Goal: Book appointment/travel/reservation

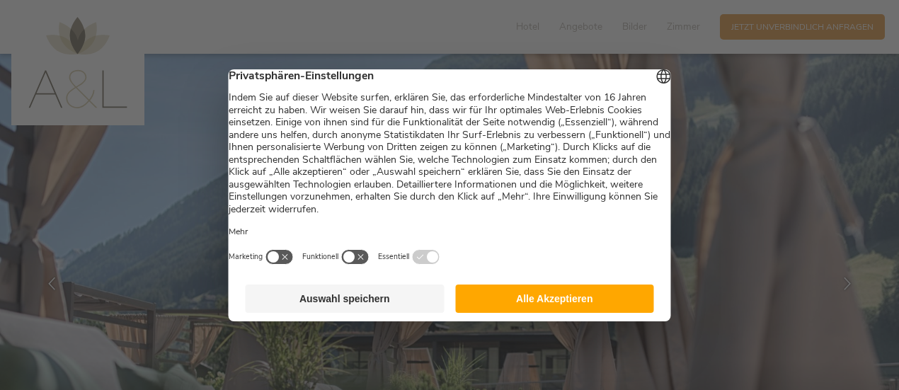
click at [317, 304] on button "Auswahl speichern" at bounding box center [345, 298] width 199 height 28
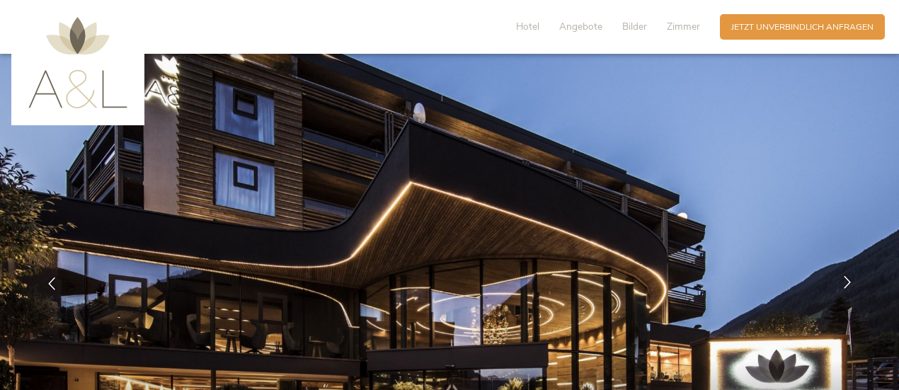
click at [851, 288] on icon at bounding box center [847, 282] width 13 height 13
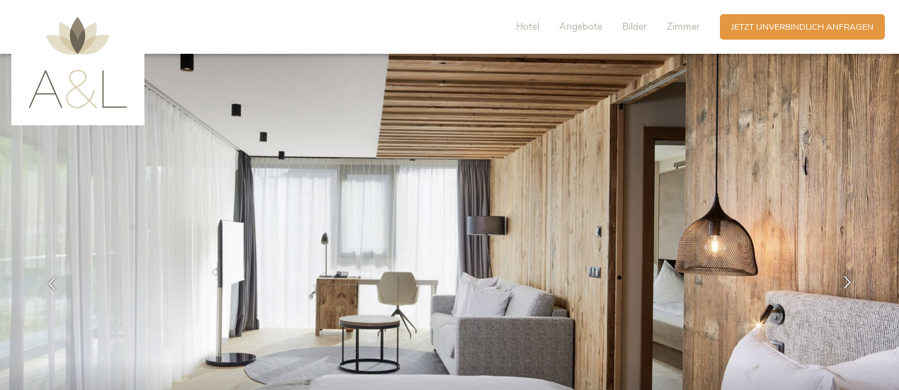
click at [851, 288] on icon at bounding box center [847, 282] width 13 height 13
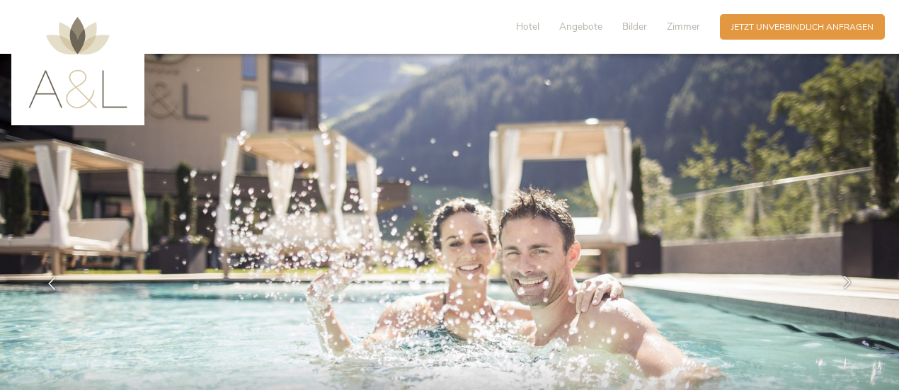
click at [849, 285] on icon at bounding box center [847, 282] width 13 height 13
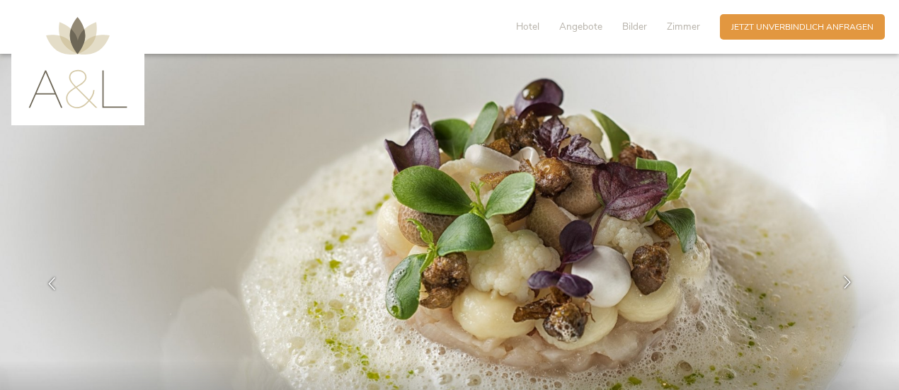
click at [849, 285] on icon at bounding box center [847, 282] width 13 height 13
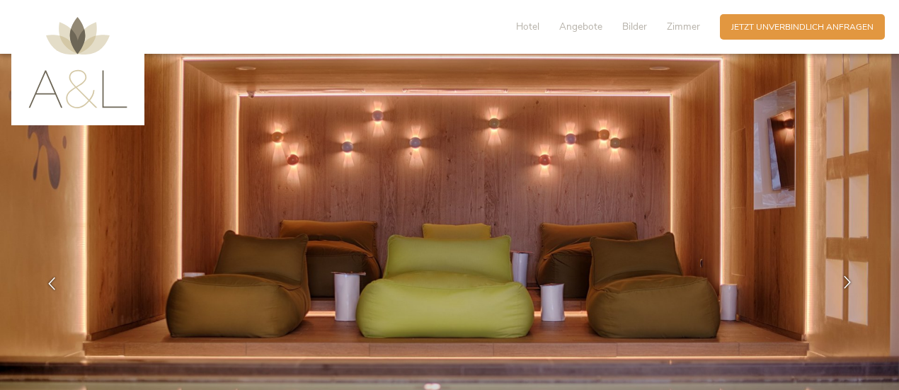
click at [849, 285] on icon at bounding box center [847, 282] width 13 height 13
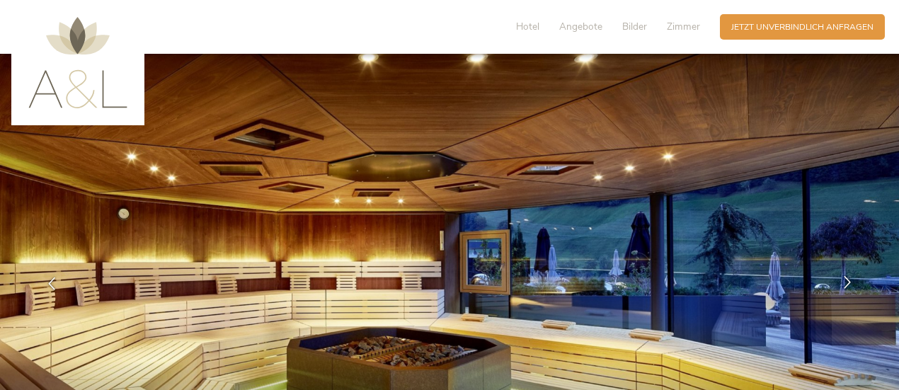
click at [849, 285] on icon at bounding box center [847, 282] width 13 height 13
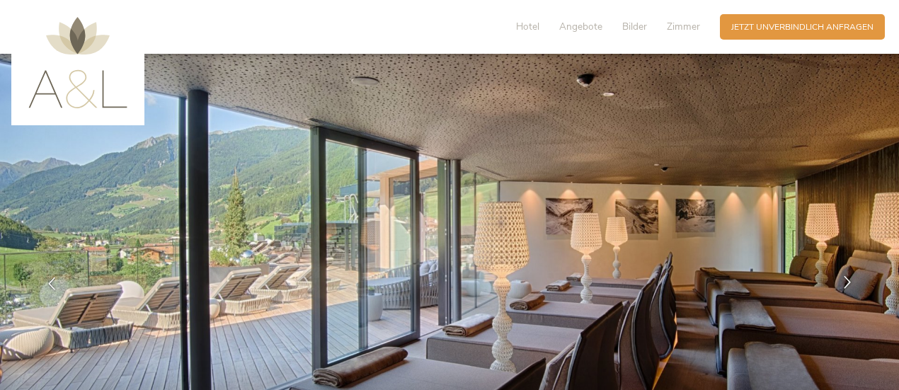
click at [849, 285] on icon at bounding box center [847, 282] width 13 height 13
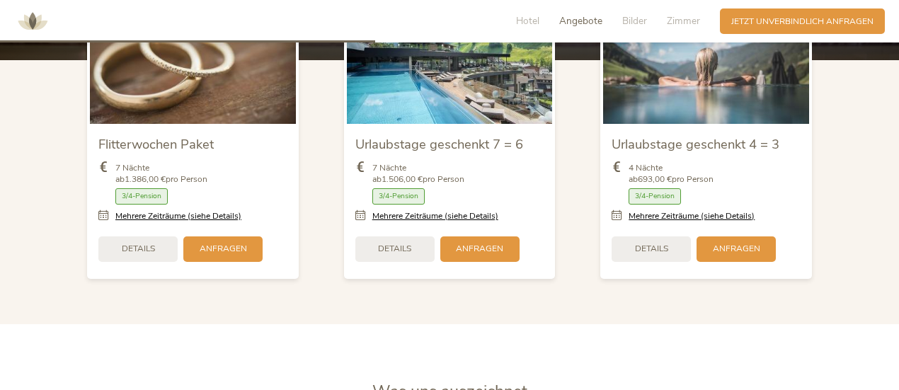
scroll to position [1486, 0]
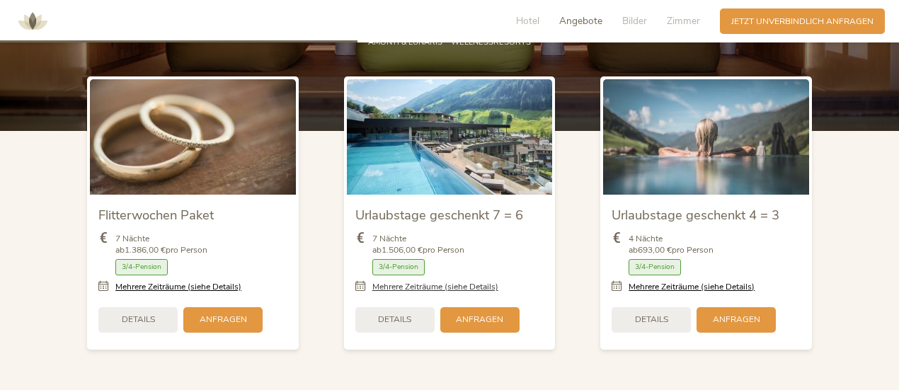
click at [451, 284] on link "Mehrere Zeiträume (siehe Details)" at bounding box center [435, 287] width 126 height 12
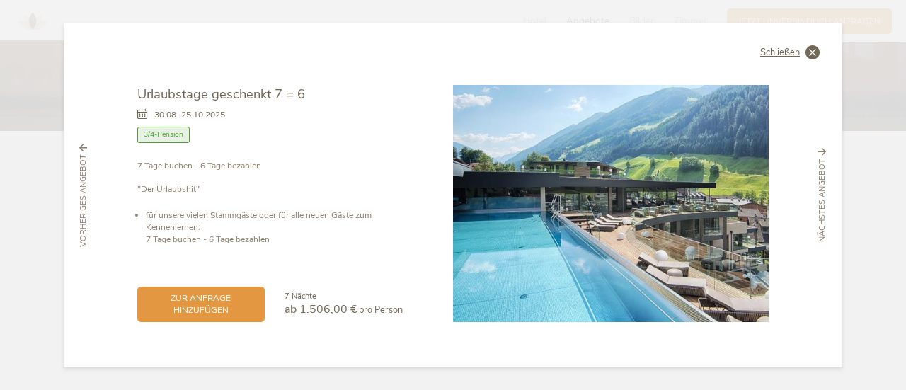
click at [795, 48] on span "Schließen" at bounding box center [780, 52] width 40 height 9
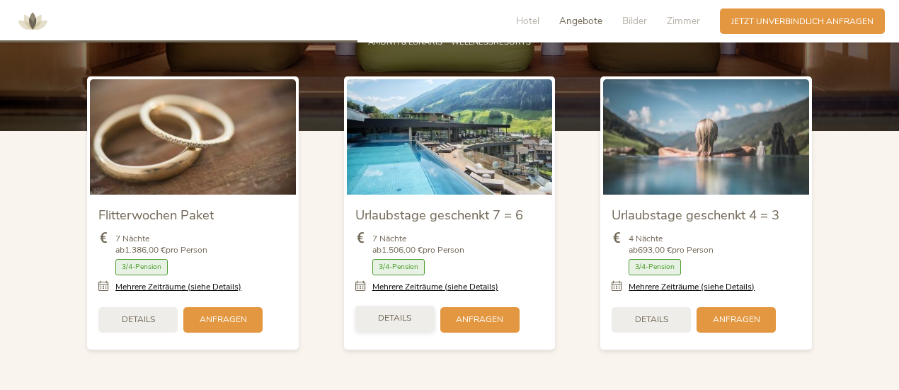
click at [404, 315] on span "Details" at bounding box center [394, 318] width 33 height 12
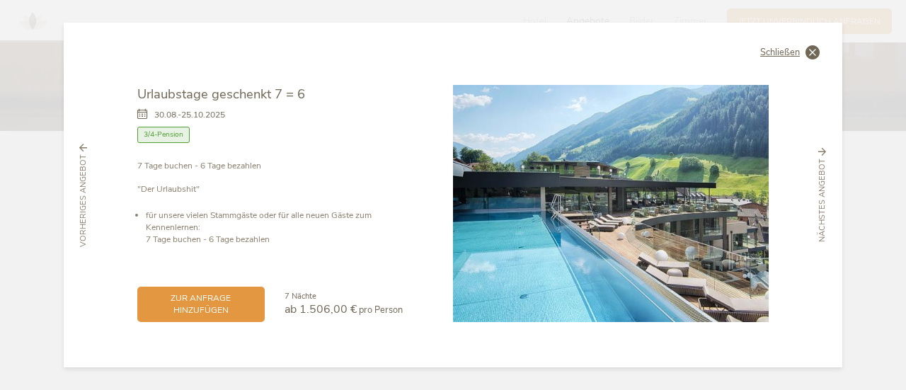
click at [776, 48] on span "Schließen" at bounding box center [780, 52] width 40 height 9
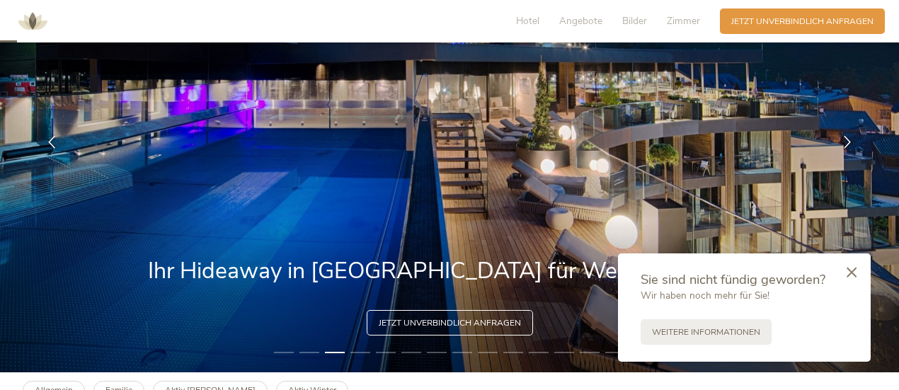
scroll to position [71, 0]
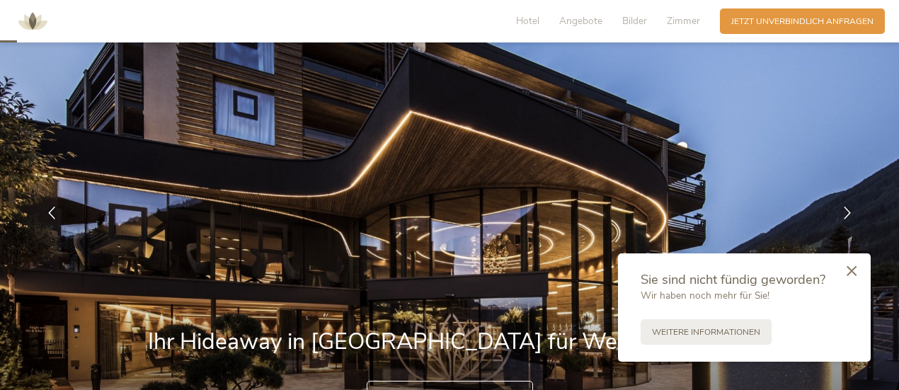
click at [852, 267] on icon at bounding box center [851, 270] width 10 height 11
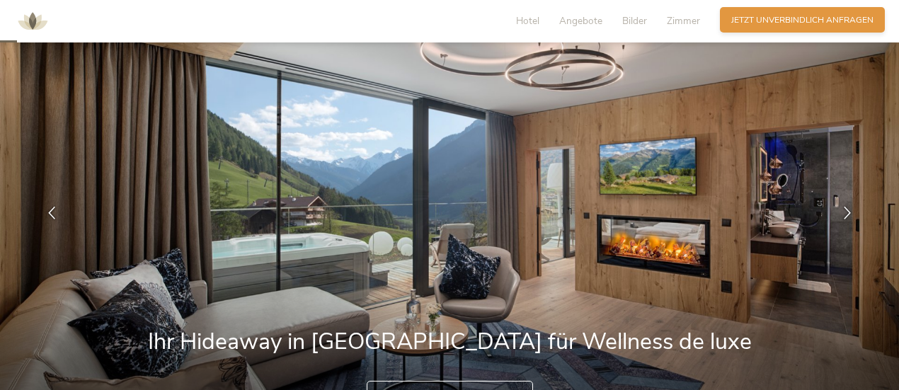
click at [812, 15] on span "Jetzt unverbindlich anfragen" at bounding box center [802, 20] width 142 height 12
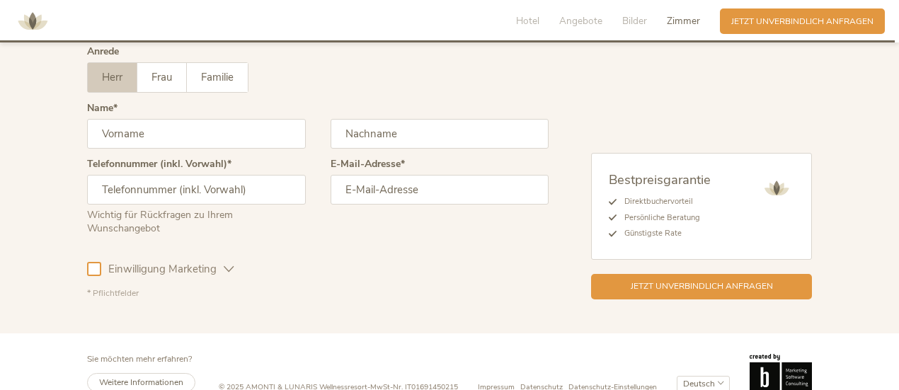
scroll to position [3733, 0]
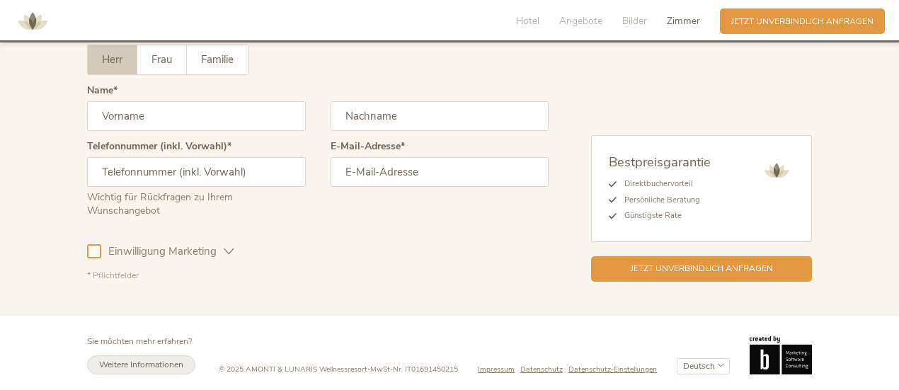
click at [133, 362] on span "Weitere Informationen" at bounding box center [141, 364] width 84 height 11
